Goal: Task Accomplishment & Management: Complete application form

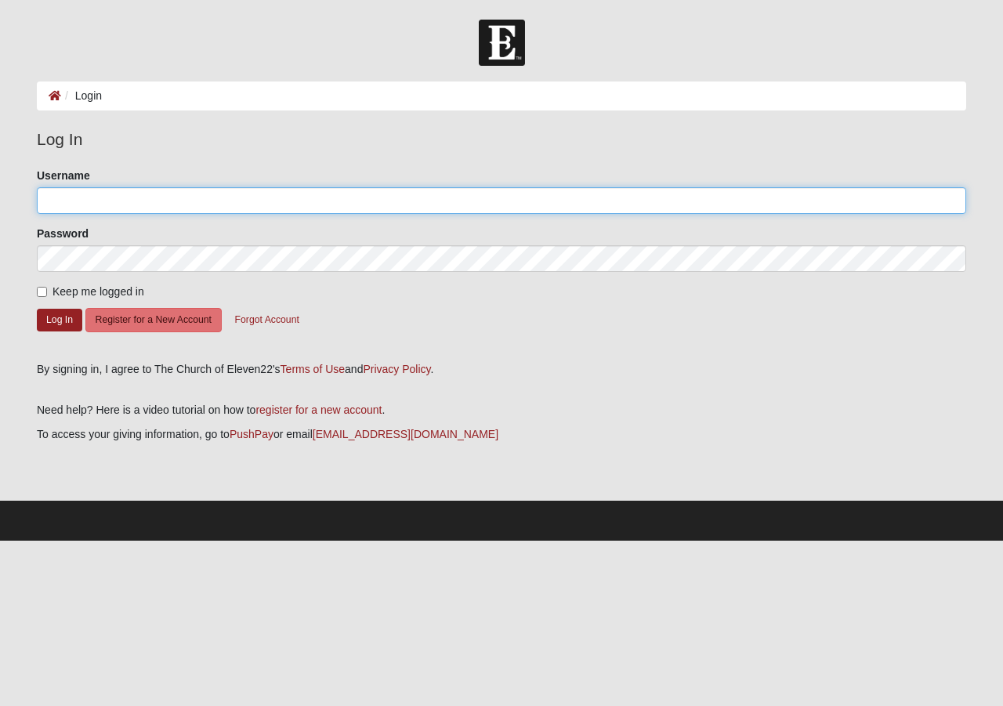
click at [53, 200] on input "Username" at bounding box center [501, 200] width 929 height 27
type input "t"
type input "[PERSON_NAME]"
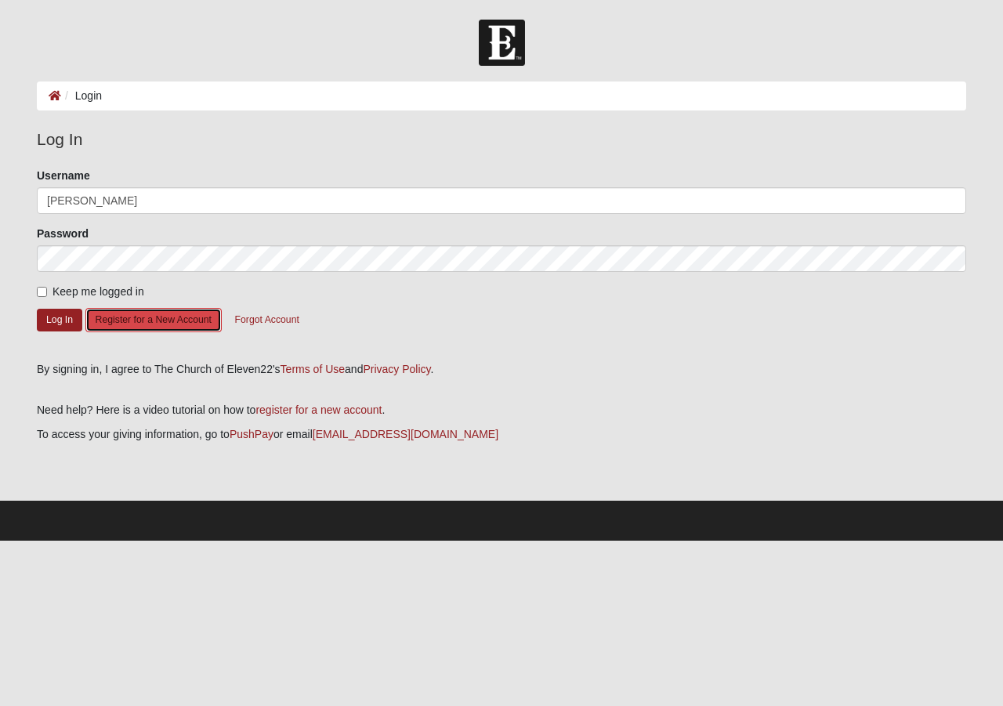
click at [139, 317] on button "Register for a New Account" at bounding box center [153, 320] width 136 height 24
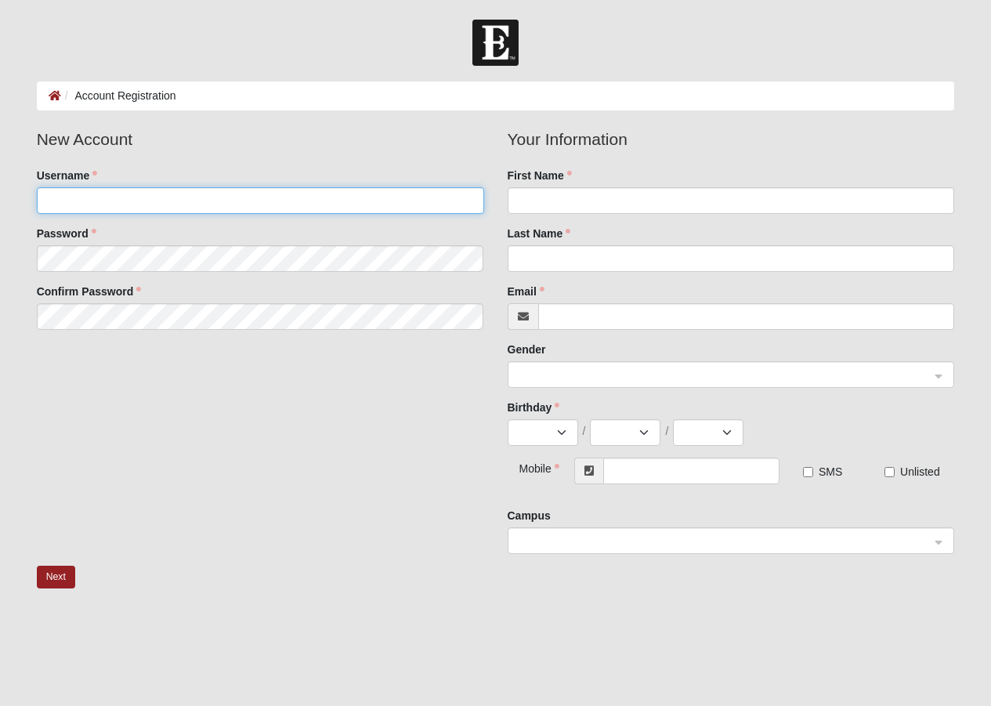
type input "[PERSON_NAME]"
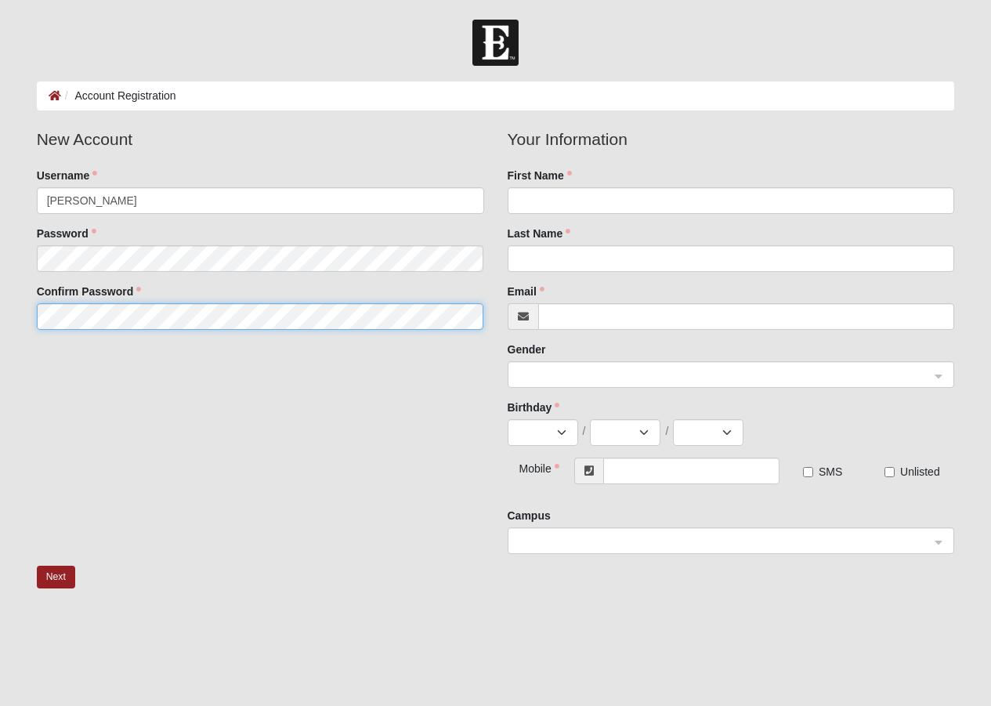
click at [66, 318] on fieldset "New Account Username [PERSON_NAME] Password Confirm Password" at bounding box center [260, 234] width 471 height 215
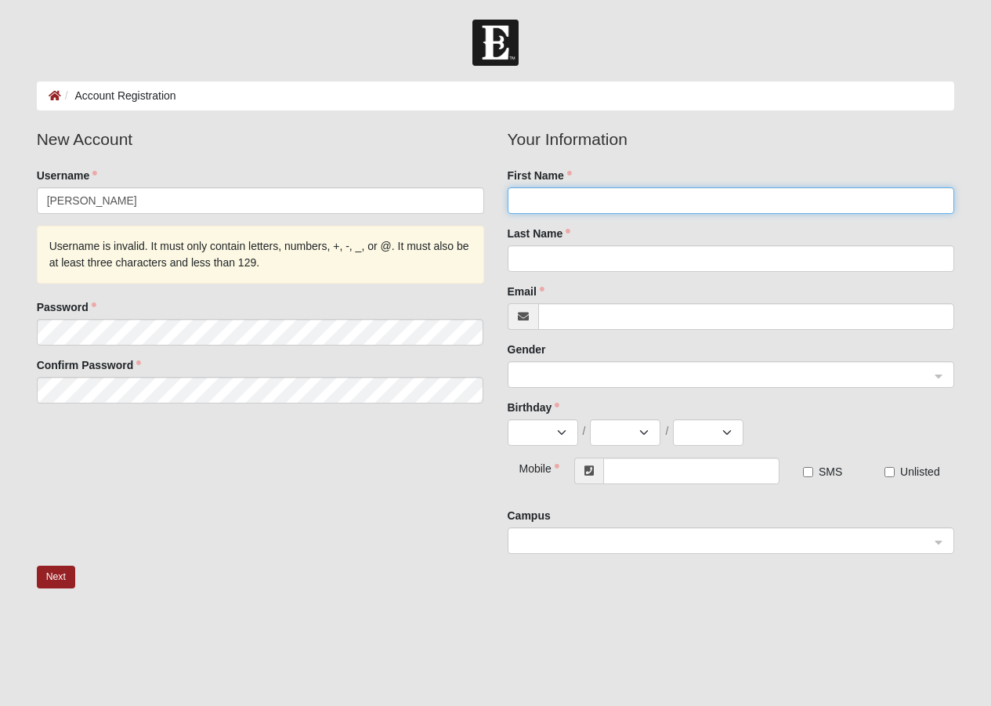
click at [540, 204] on input "First Name" at bounding box center [731, 200] width 447 height 27
type input "Thumper"
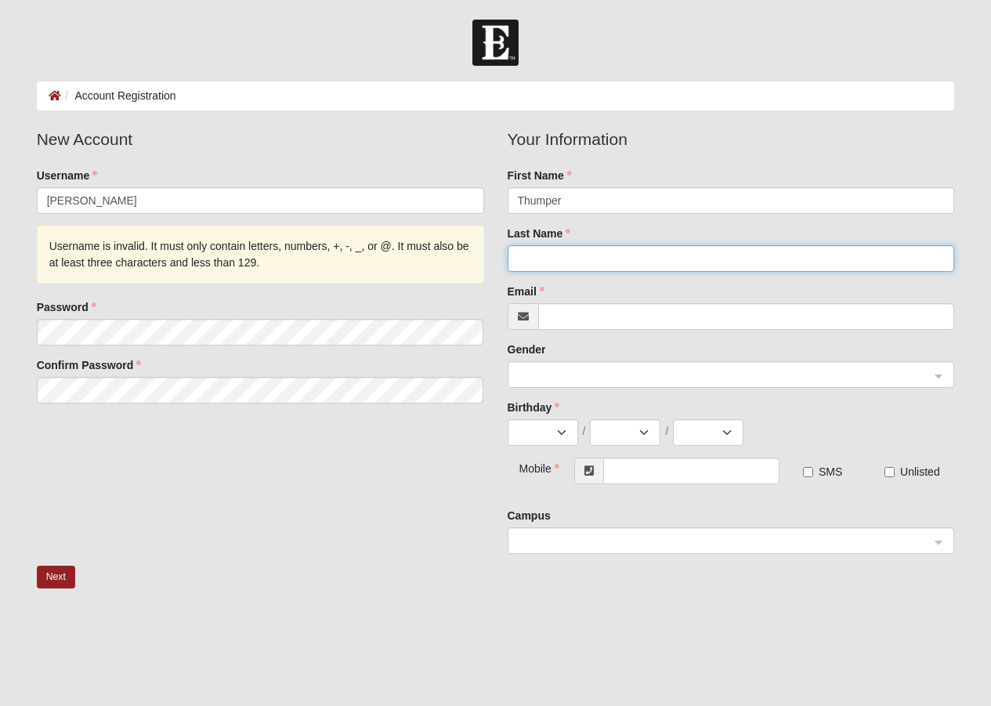
type input "[PERSON_NAME]"
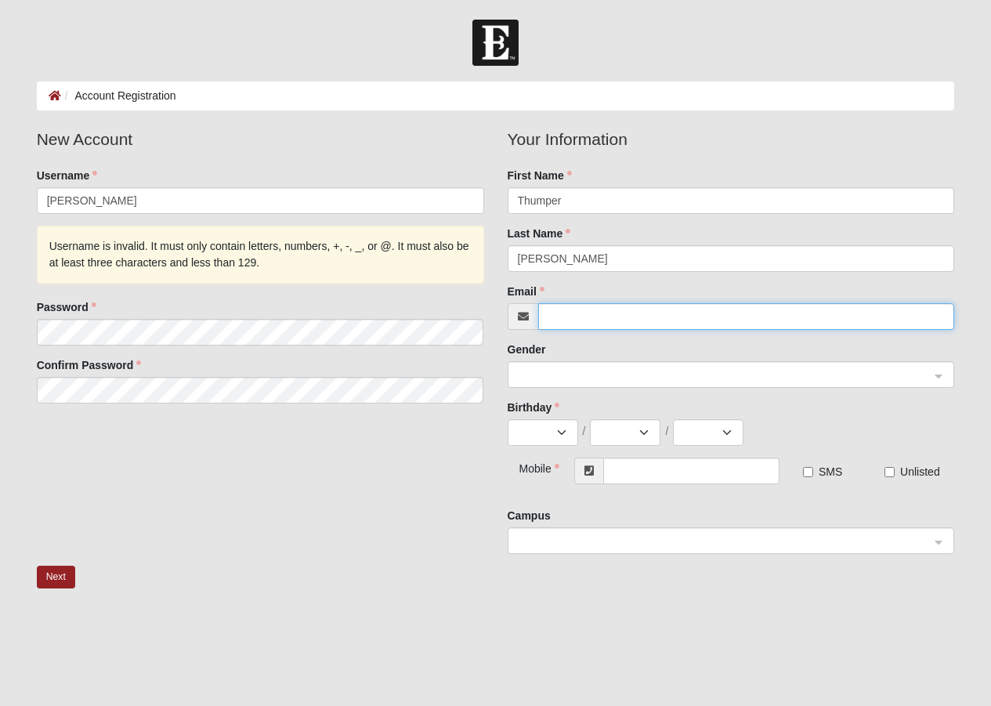
type input "[EMAIL_ADDRESS][DOMAIN_NAME]"
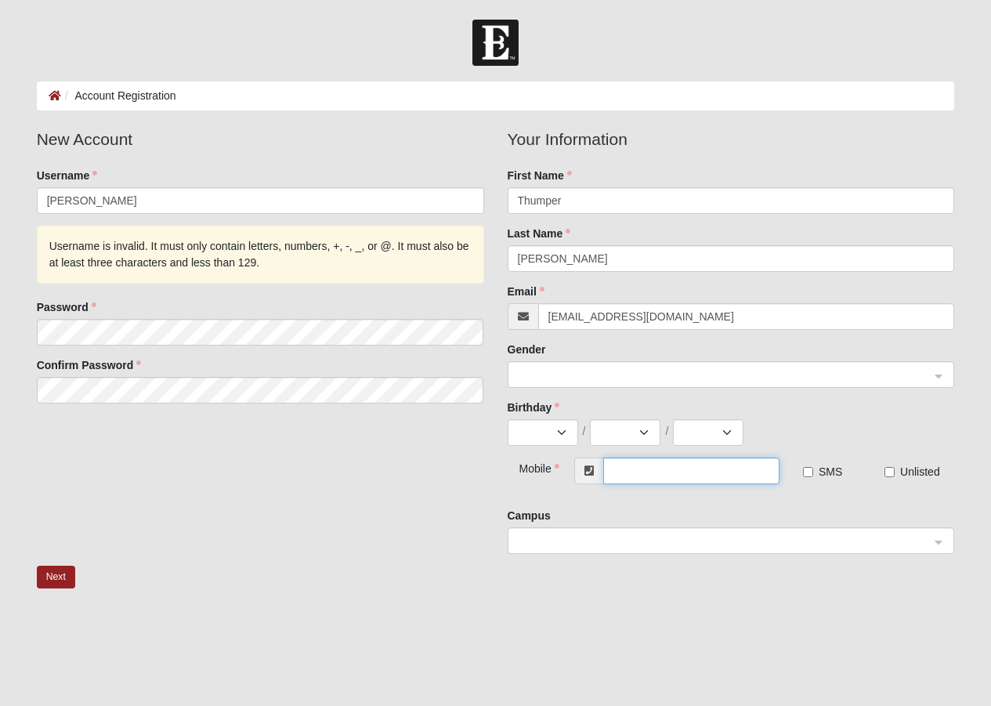
type input "[PHONE_NUMBER]"
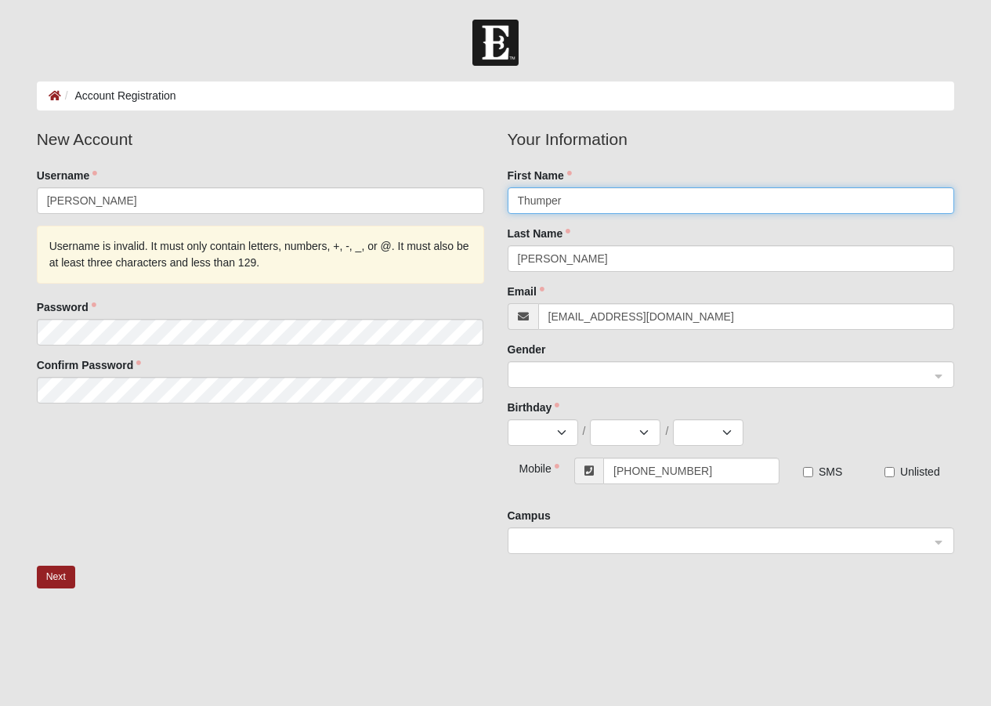
click at [938, 375] on div at bounding box center [731, 375] width 446 height 27
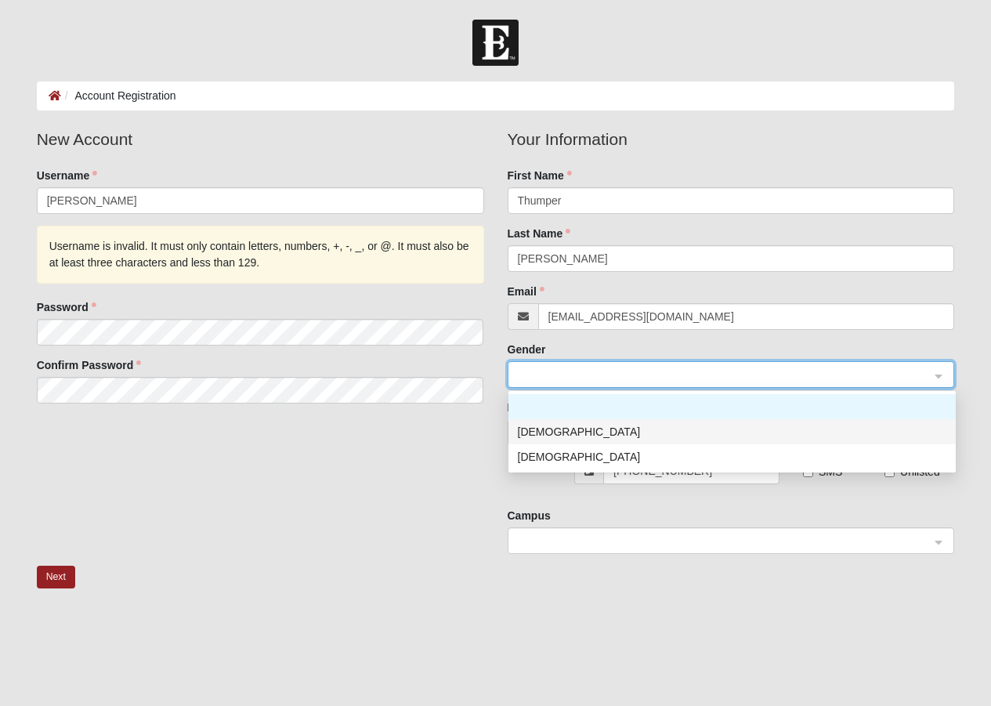
click at [533, 434] on div "[DEMOGRAPHIC_DATA]" at bounding box center [732, 431] width 428 height 17
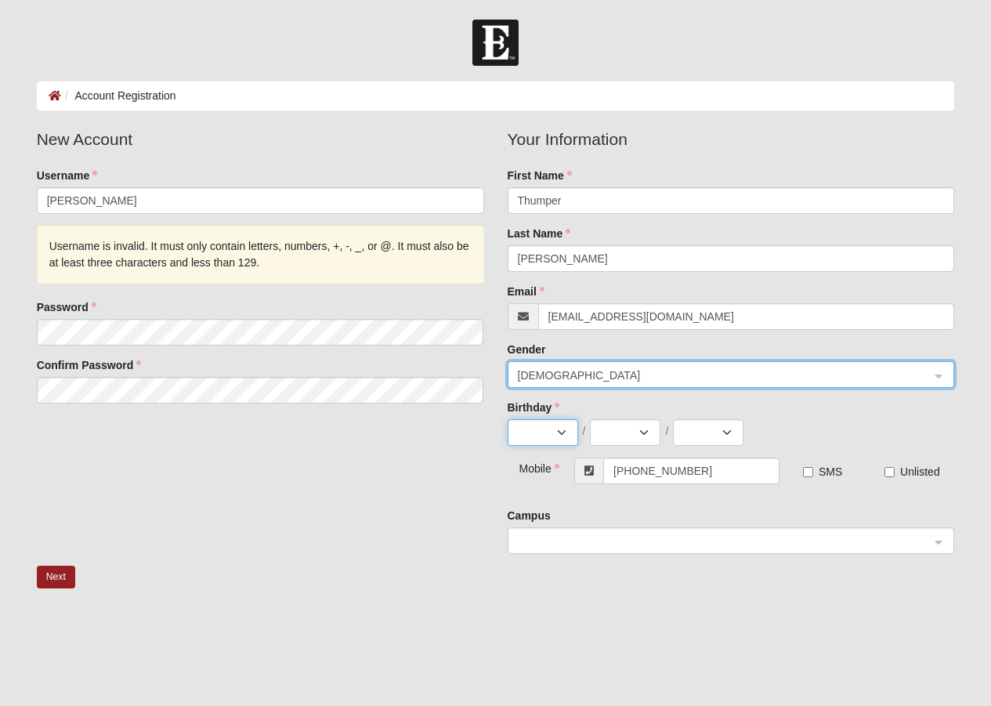
click at [560, 433] on select "Jan Feb Mar Apr May Jun [DATE] Aug Sep Oct Nov Dec" at bounding box center [543, 432] width 70 height 27
select select "2"
click at [508, 419] on select "Jan Feb Mar Apr May Jun [DATE] Aug Sep Oct Nov Dec" at bounding box center [543, 432] width 70 height 27
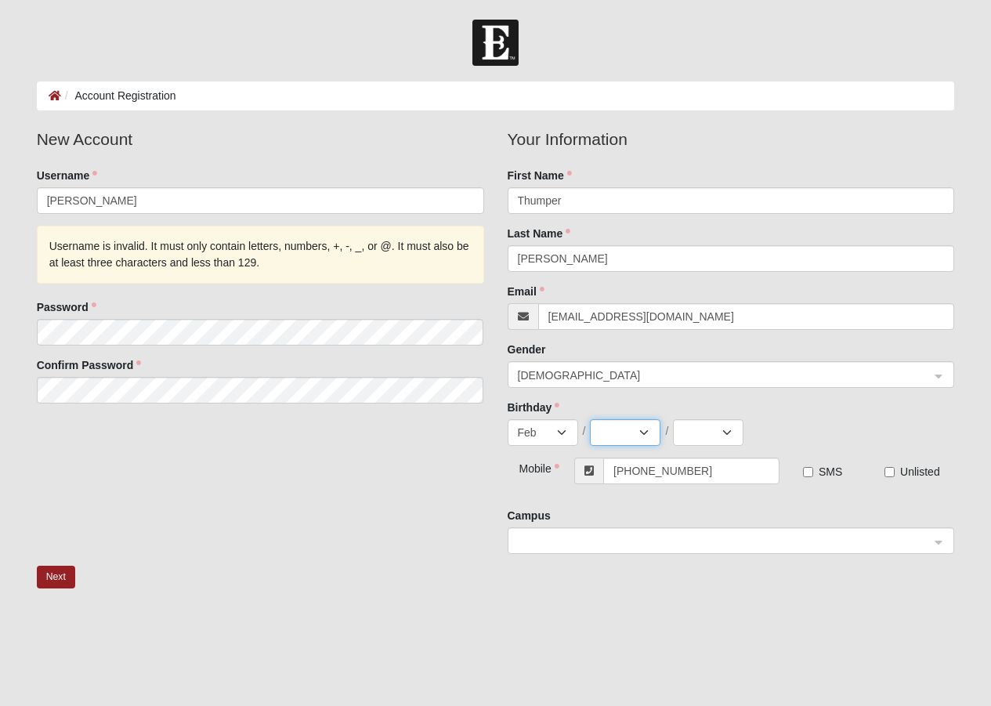
click at [648, 430] on select "1 2 3 4 5 6 7 8 9 10 11 12 13 14 15 16 17 18 19 20 21 22 23 24 25 26 27 28 29" at bounding box center [625, 432] width 70 height 27
select select "6"
click at [590, 419] on select "1 2 3 4 5 6 7 8 9 10 11 12 13 14 15 16 17 18 19 20 21 22 23 24 25 26 27 28 29" at bounding box center [625, 432] width 70 height 27
click at [728, 433] on select "2025 2024 2023 2022 2021 2020 2019 2018 2017 2016 2015 2014 2013 2012 2011 2010…" at bounding box center [708, 432] width 70 height 27
select select "1961"
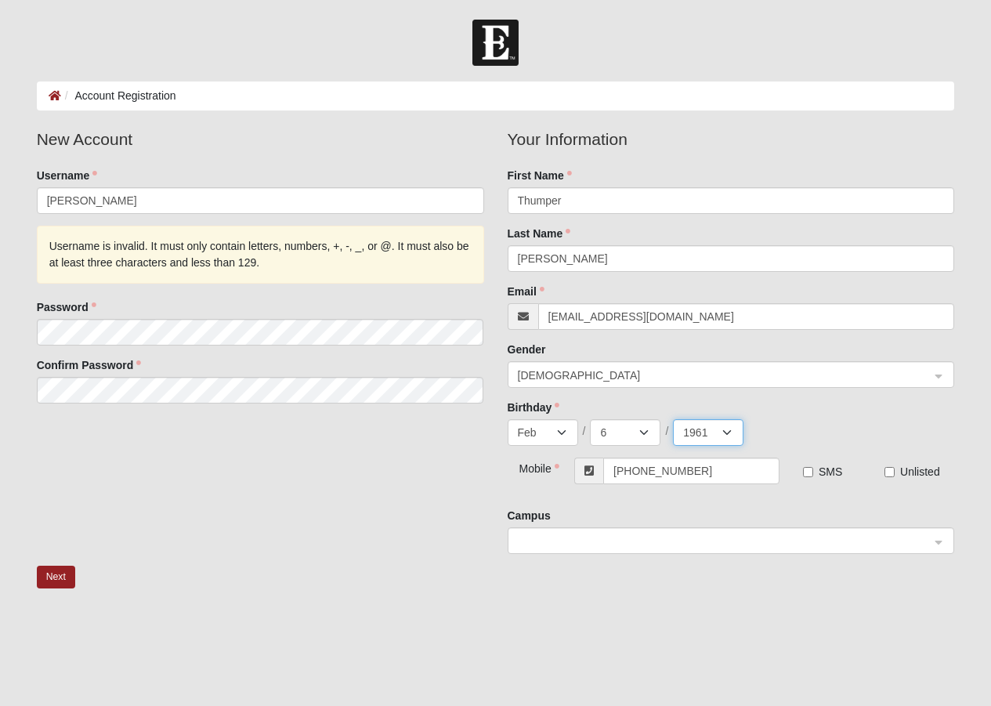
click at [673, 419] on select "2025 2024 2023 2022 2021 2020 2019 2018 2017 2016 2015 2014 2013 2012 2011 2010…" at bounding box center [708, 432] width 70 height 27
click at [808, 474] on input "SMS" at bounding box center [808, 472] width 10 height 10
checkbox input "true"
click at [939, 543] on div at bounding box center [731, 541] width 446 height 27
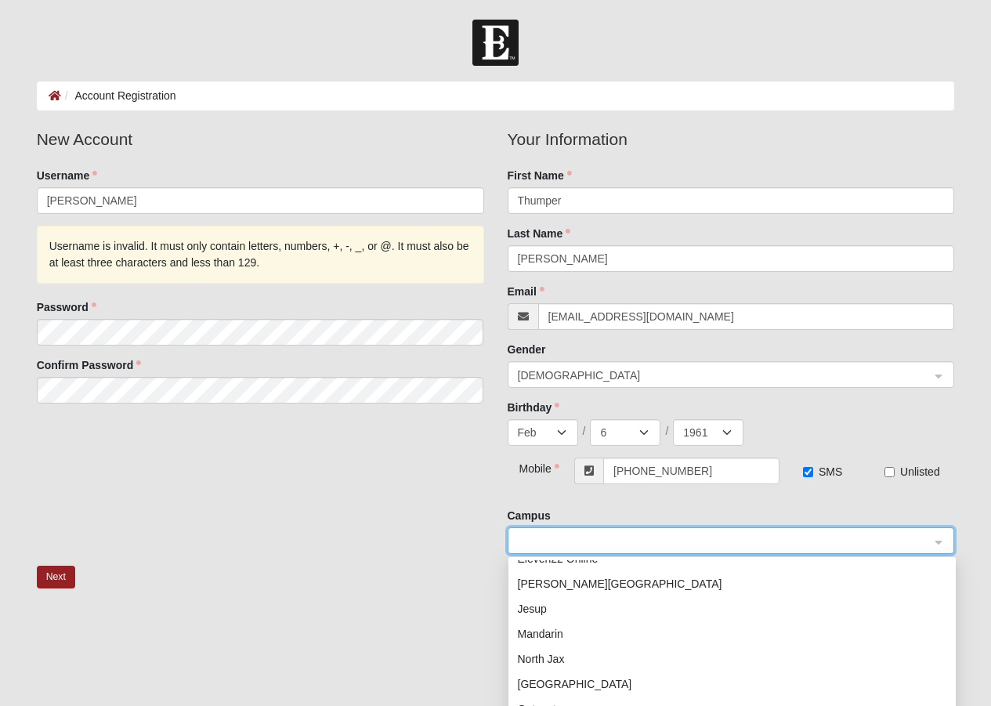
scroll to position [44, 0]
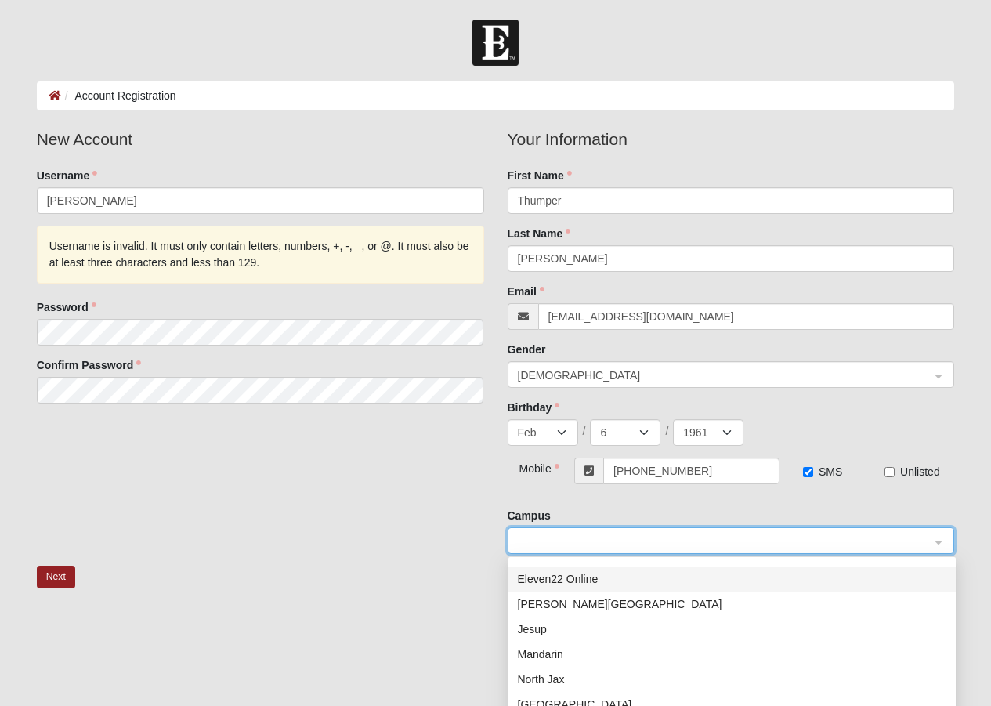
click at [567, 578] on div "Eleven22 Online" at bounding box center [732, 578] width 428 height 17
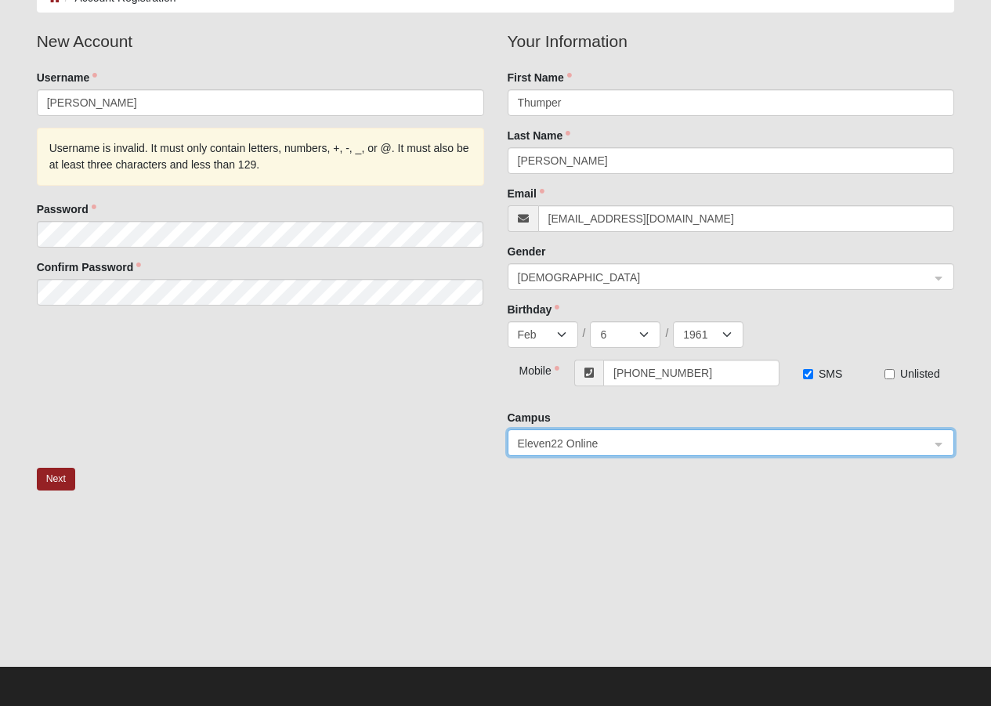
scroll to position [99, 0]
click at [49, 476] on button "Next" at bounding box center [56, 478] width 38 height 23
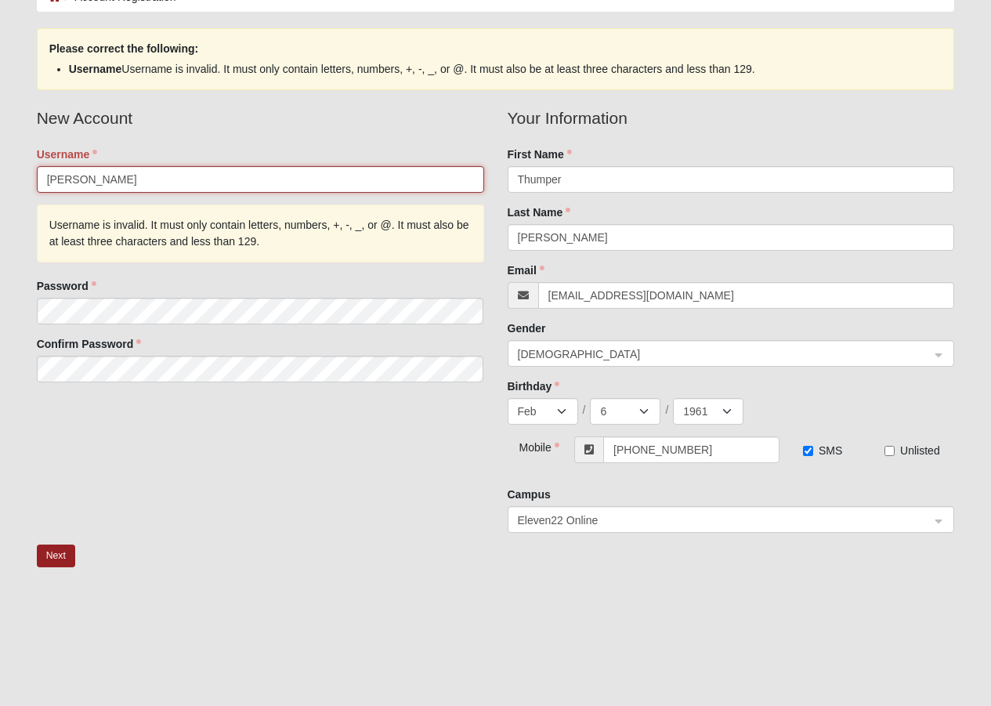
click at [121, 178] on input "[PERSON_NAME]" at bounding box center [260, 179] width 447 height 27
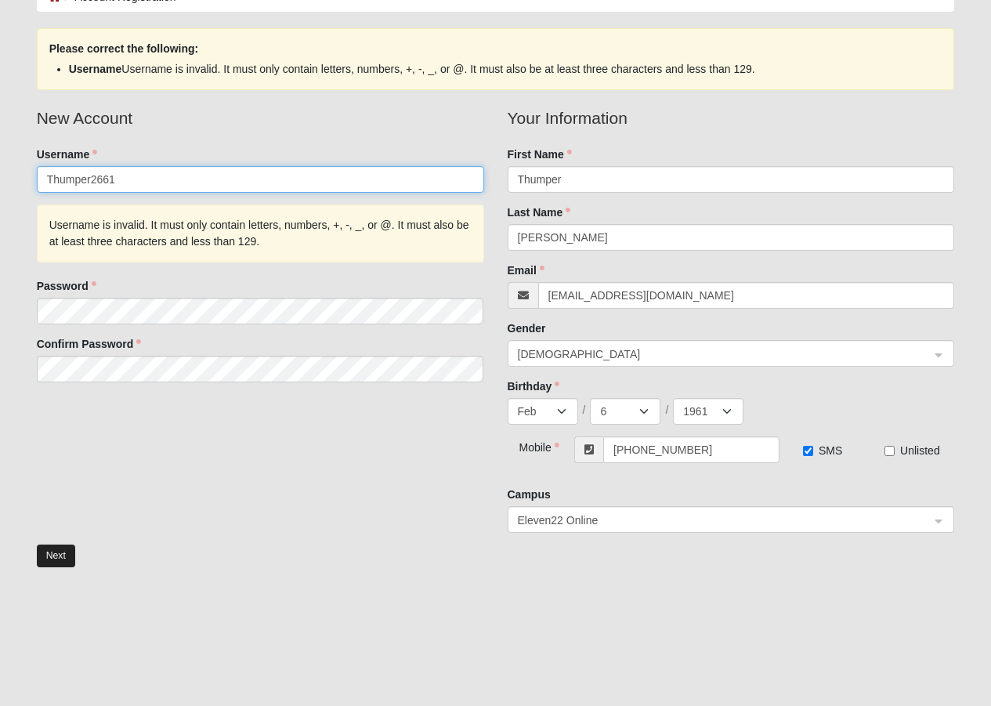
type input "Thumper2661"
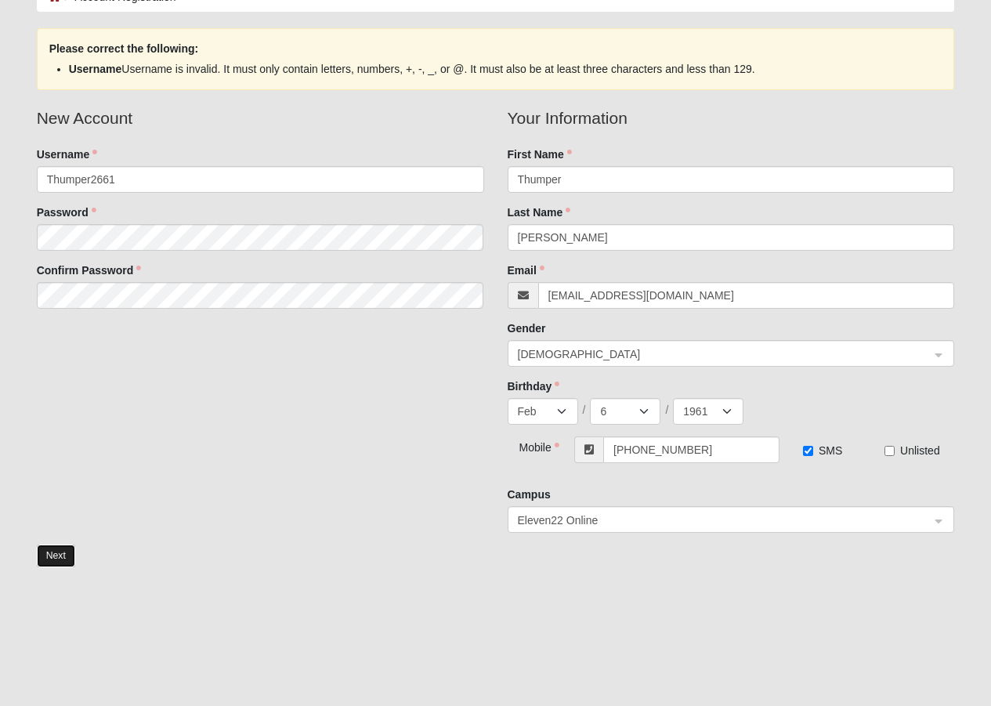
click at [57, 555] on button "Next" at bounding box center [56, 555] width 38 height 23
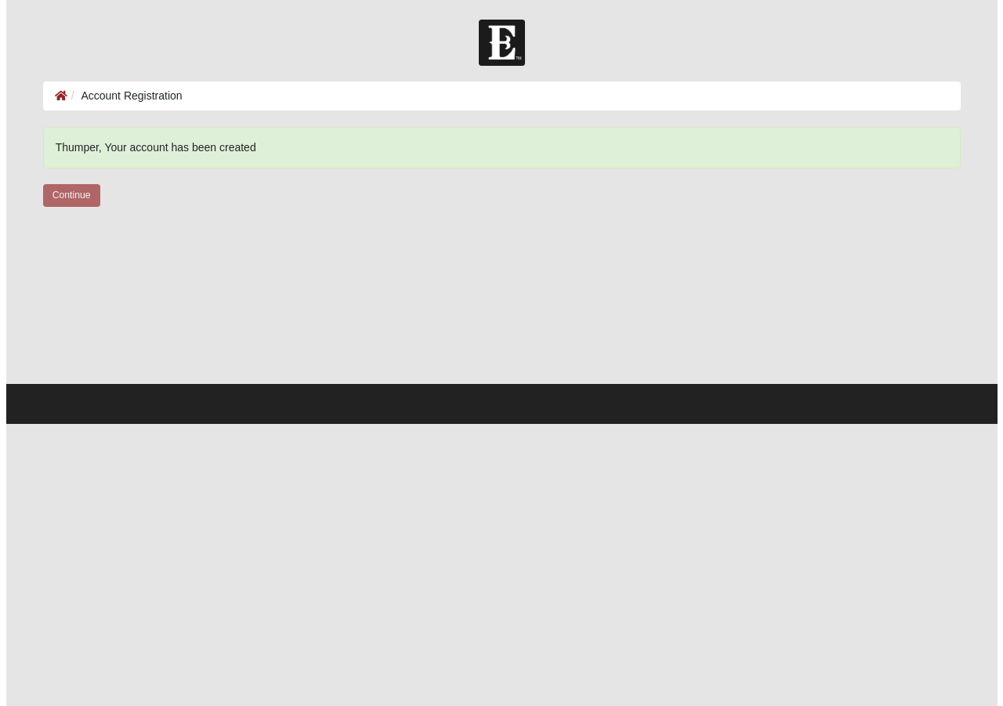
scroll to position [0, 0]
